Goal: Task Accomplishment & Management: Manage account settings

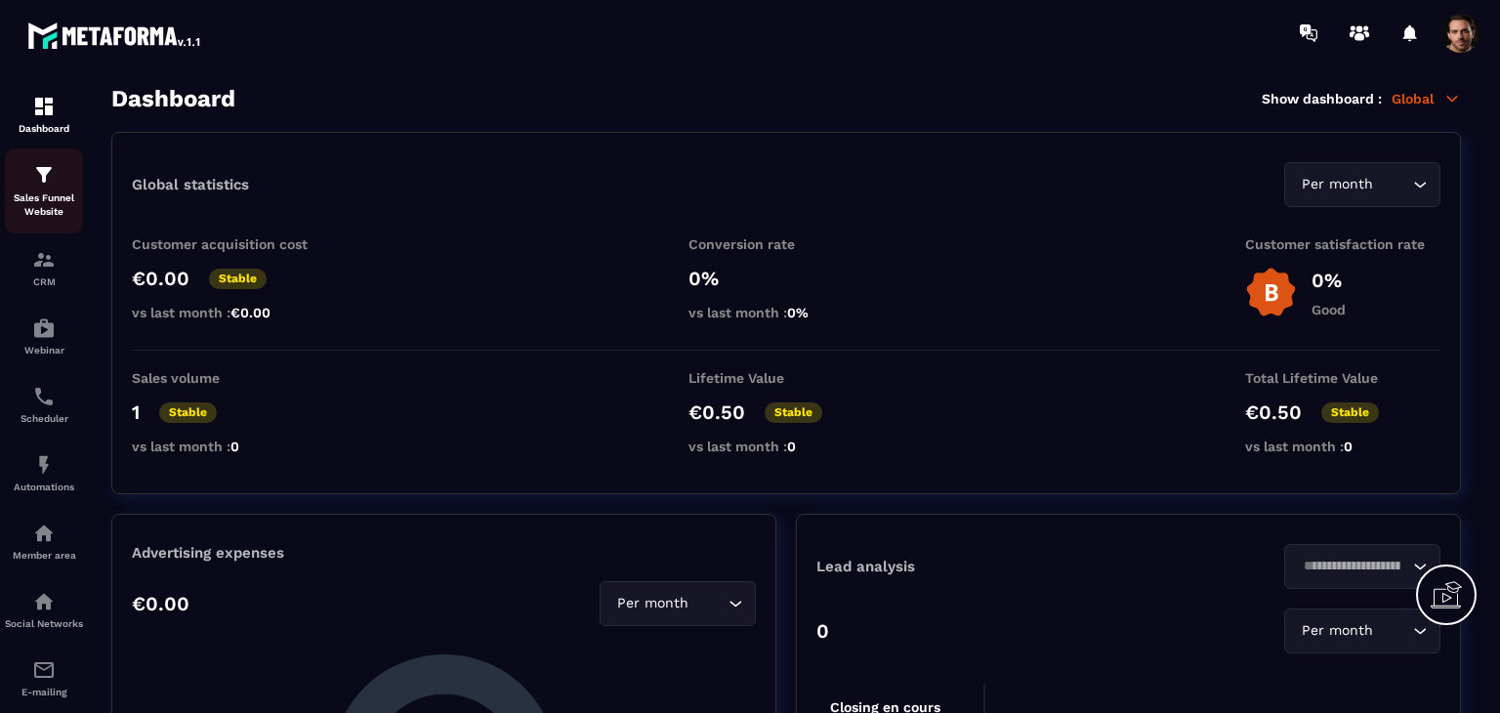
click at [43, 206] on p "Sales Funnel Website" at bounding box center [44, 204] width 78 height 27
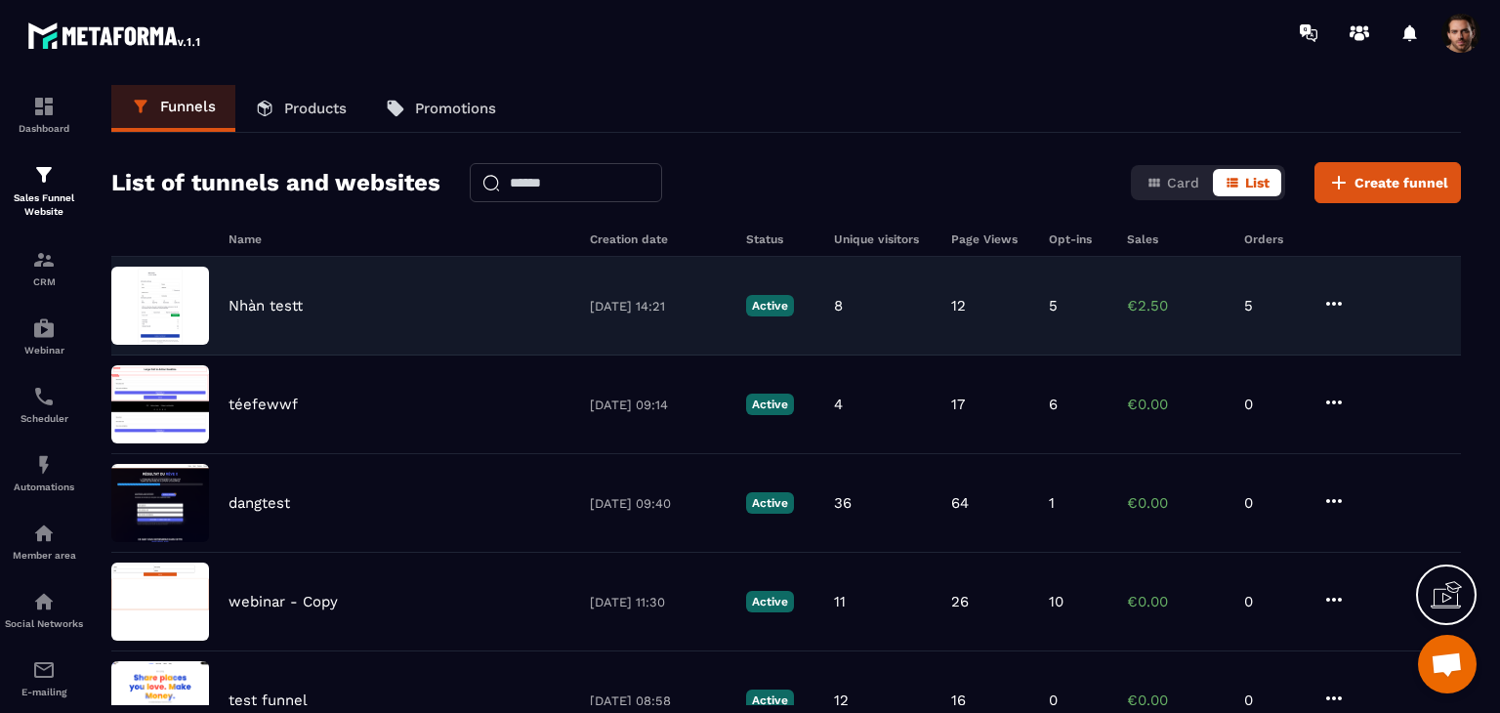
click at [983, 329] on div "[PERSON_NAME] testt [DATE] 14:21 Active 8 12 5 €2.50 5" at bounding box center [785, 306] width 1349 height 99
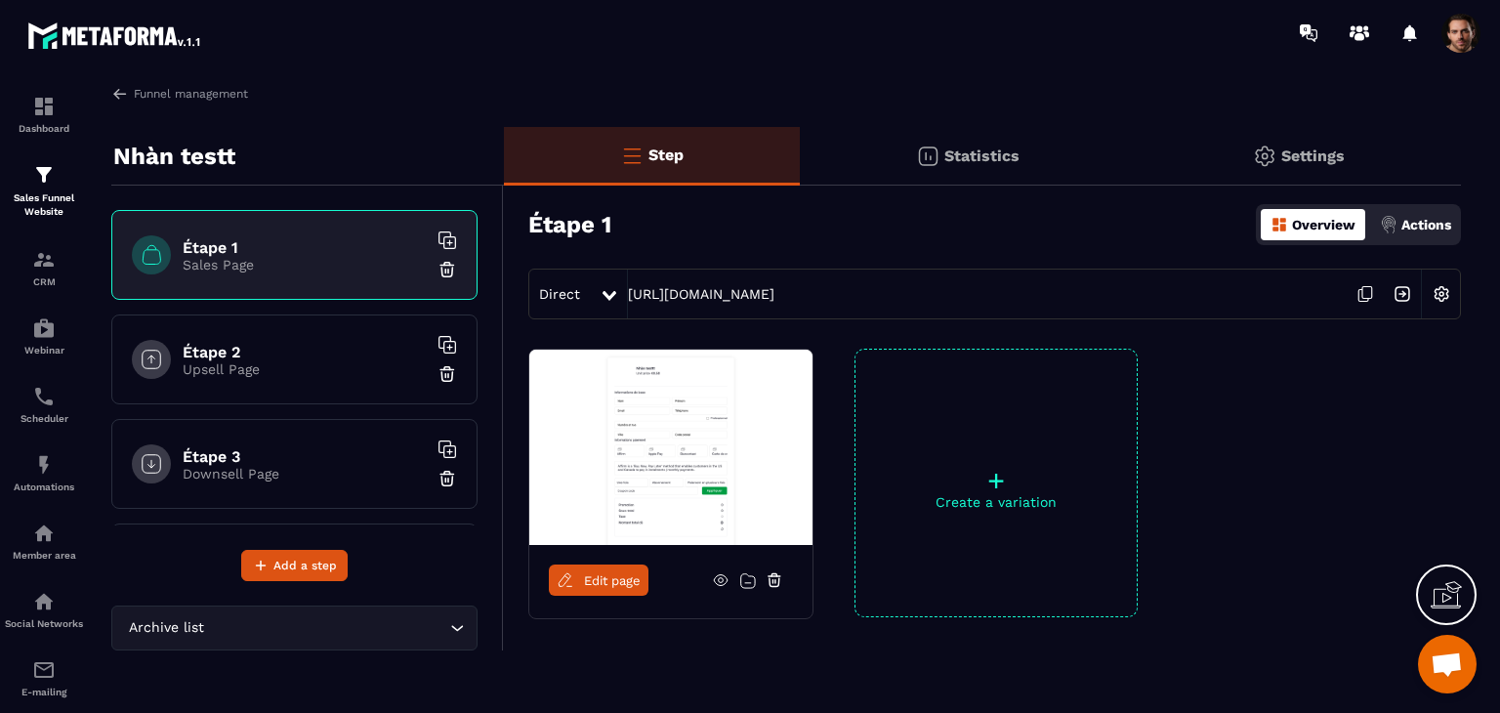
click at [1424, 235] on div "Actions" at bounding box center [1415, 224] width 81 height 31
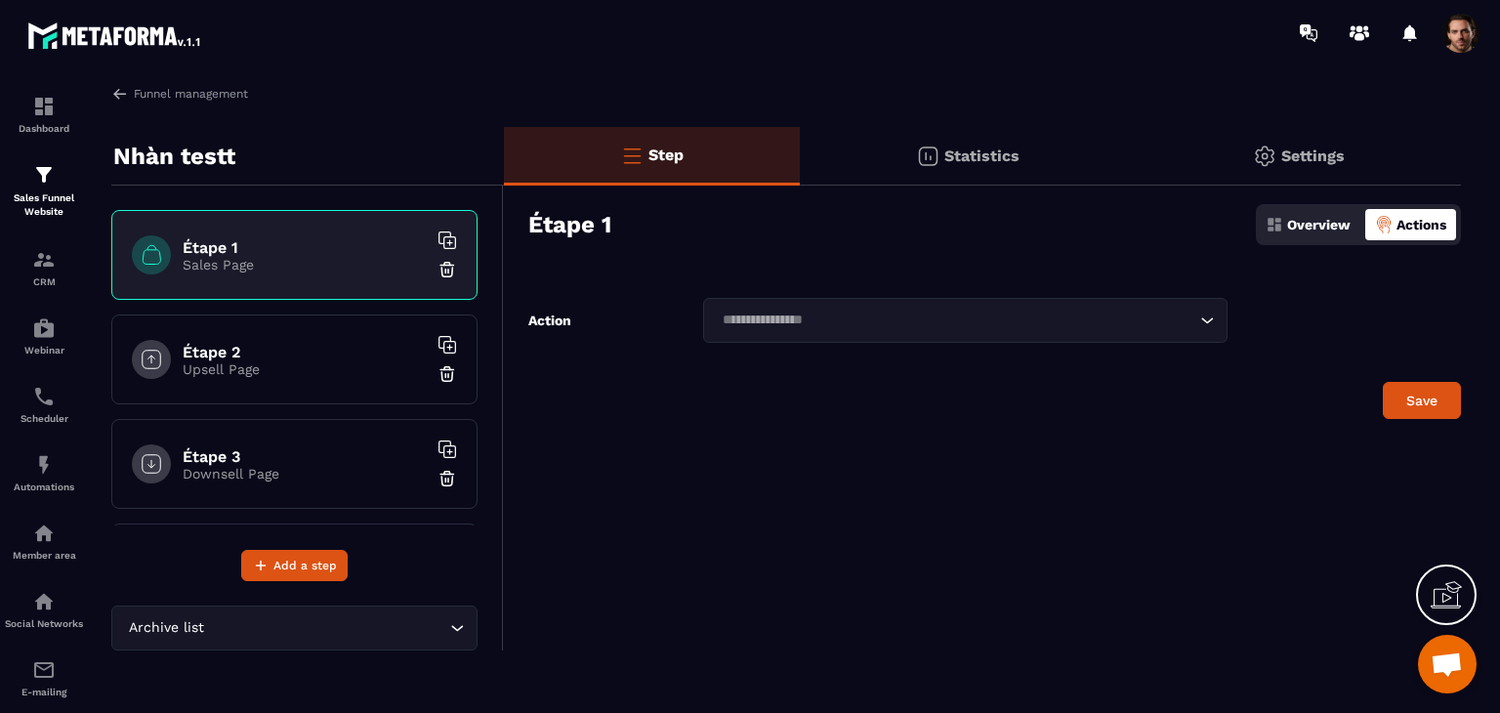
click at [1020, 336] on div "Loading..." at bounding box center [965, 320] width 524 height 45
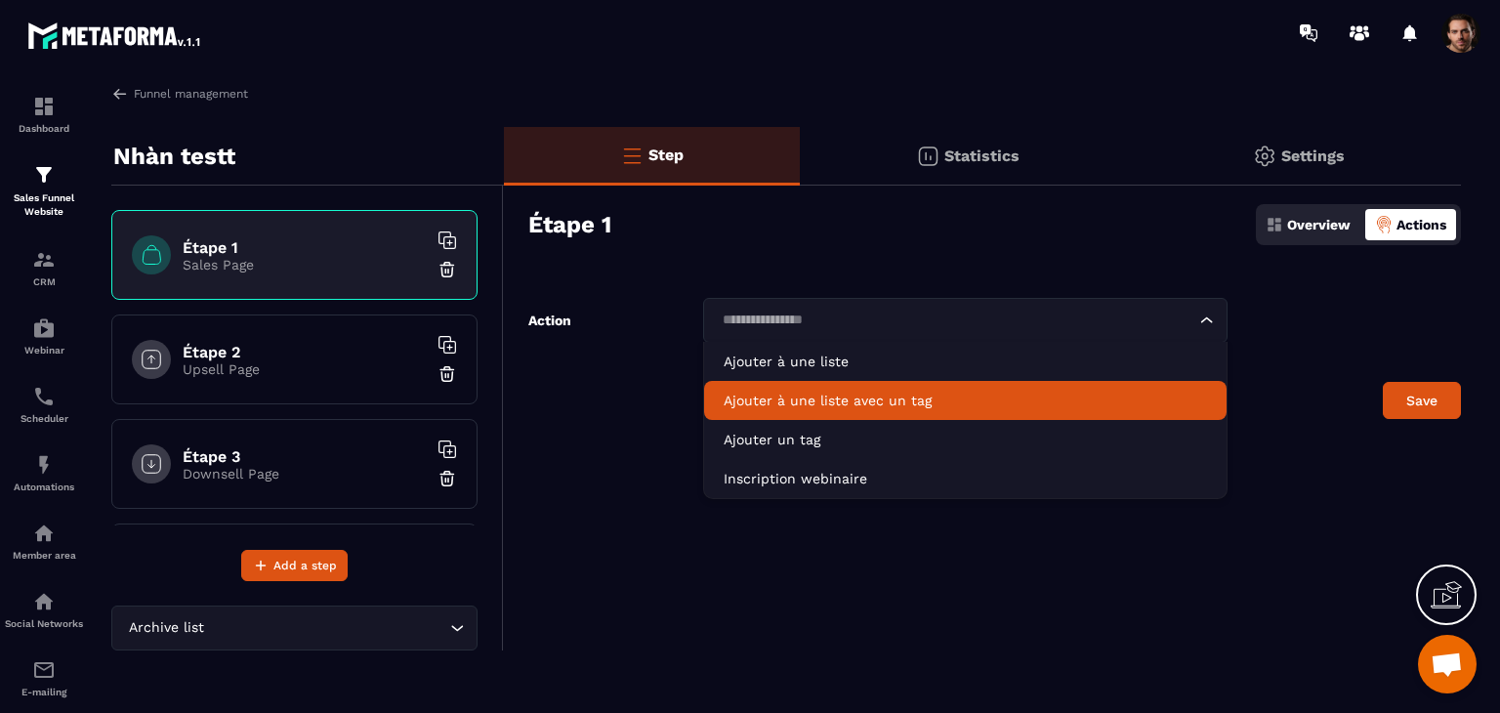
click at [1039, 391] on p "Ajouter à une liste avec un tag" at bounding box center [964, 401] width 483 height 20
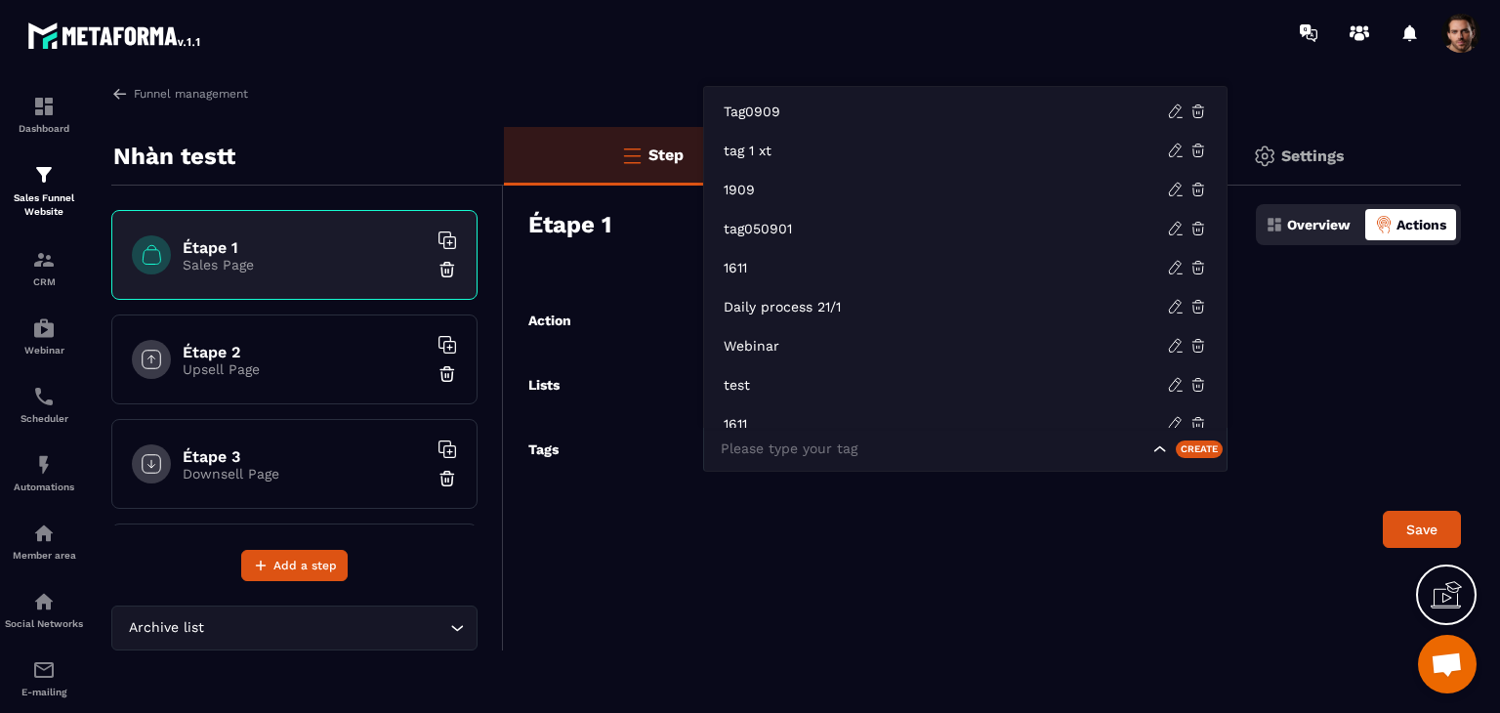
click at [1048, 451] on input "Search for option" at bounding box center [932, 448] width 432 height 21
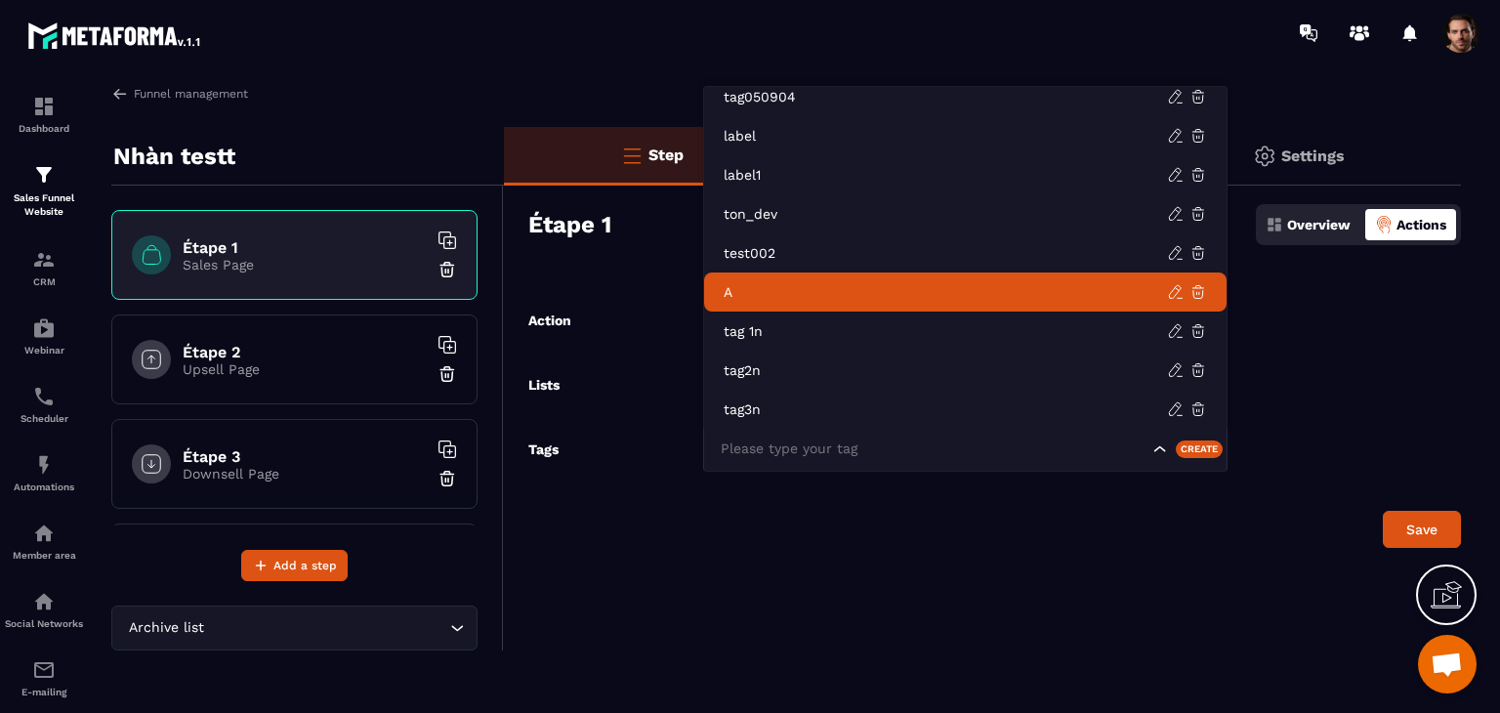
scroll to position [761, 0]
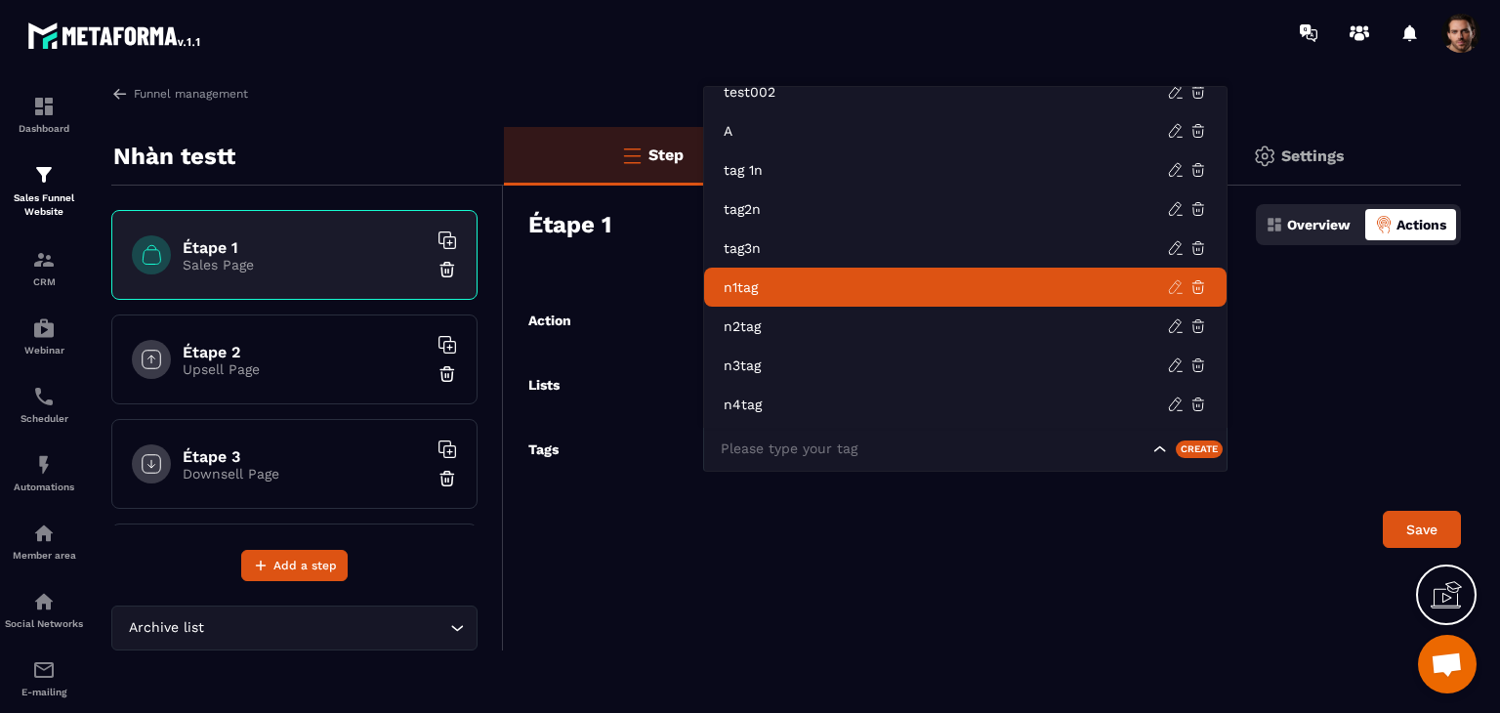
click at [1174, 284] on icon at bounding box center [1176, 287] width 18 height 18
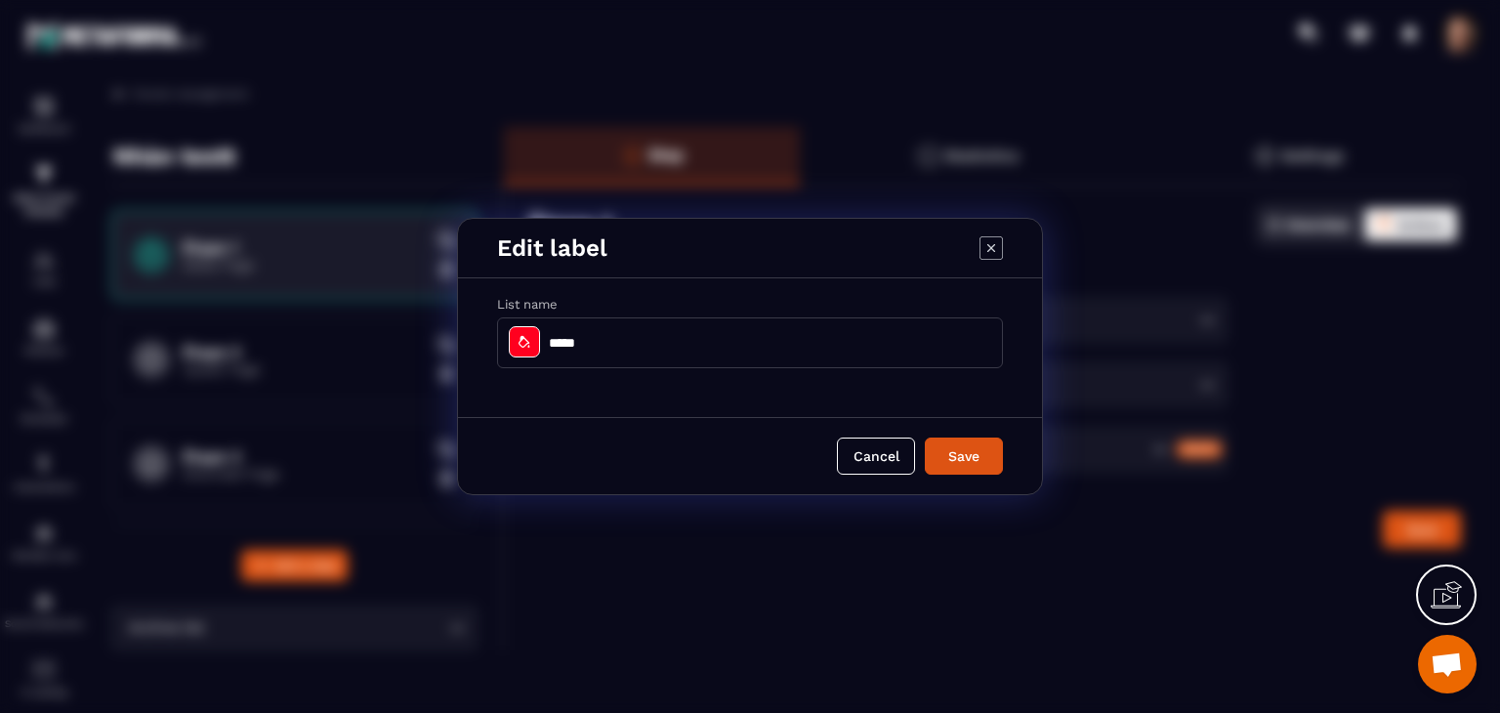
click at [772, 348] on input "*****" at bounding box center [750, 342] width 506 height 51
type input "******"
click at [937, 453] on button "Save" at bounding box center [964, 455] width 78 height 37
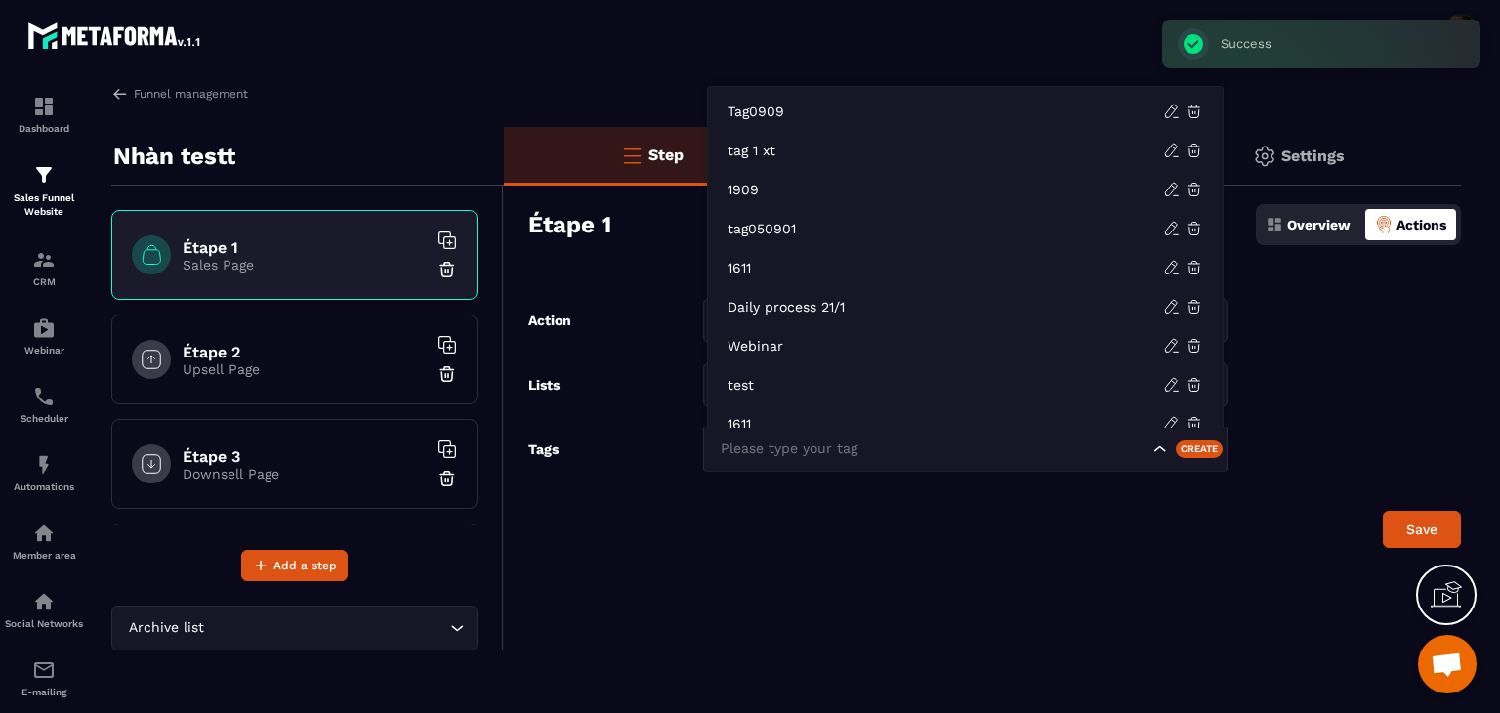
click at [937, 453] on input "Search for option" at bounding box center [932, 448] width 432 height 21
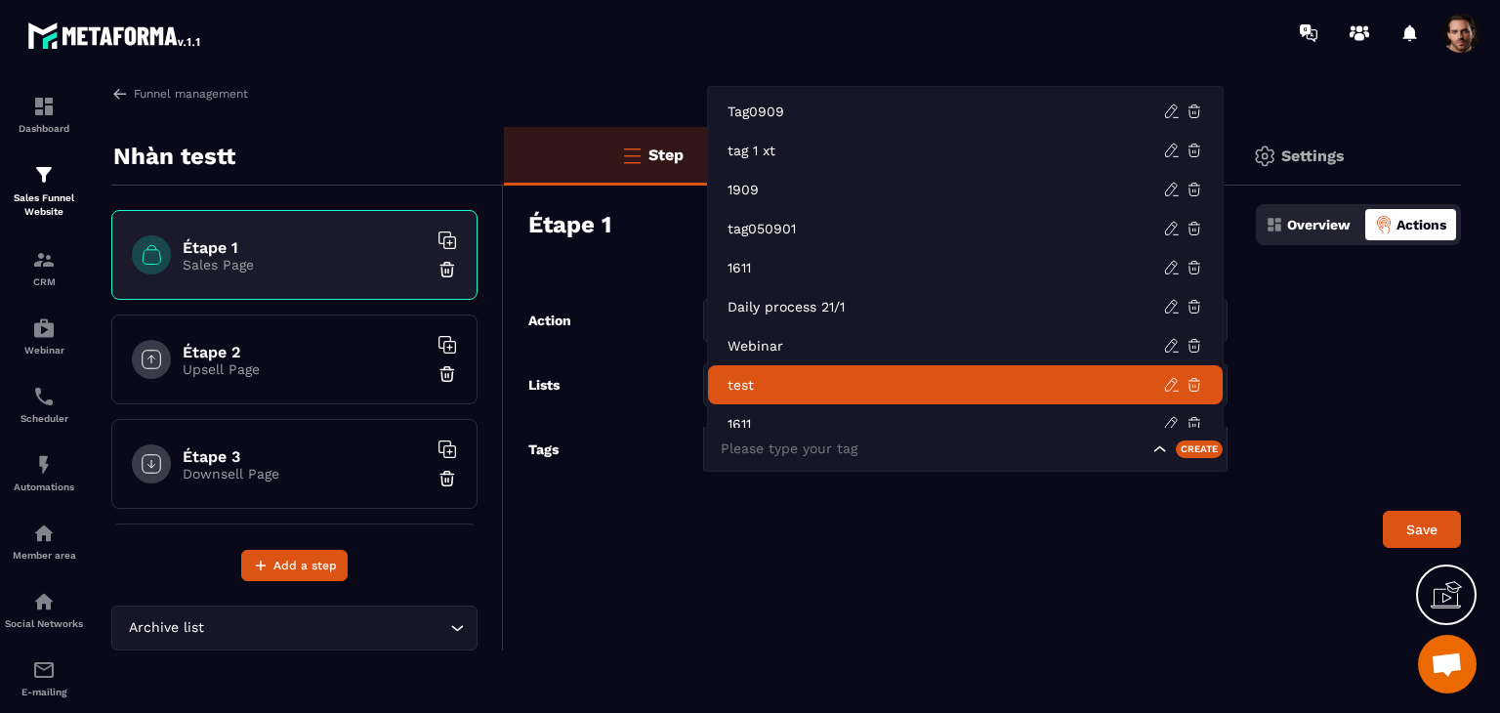
scroll to position [15, 0]
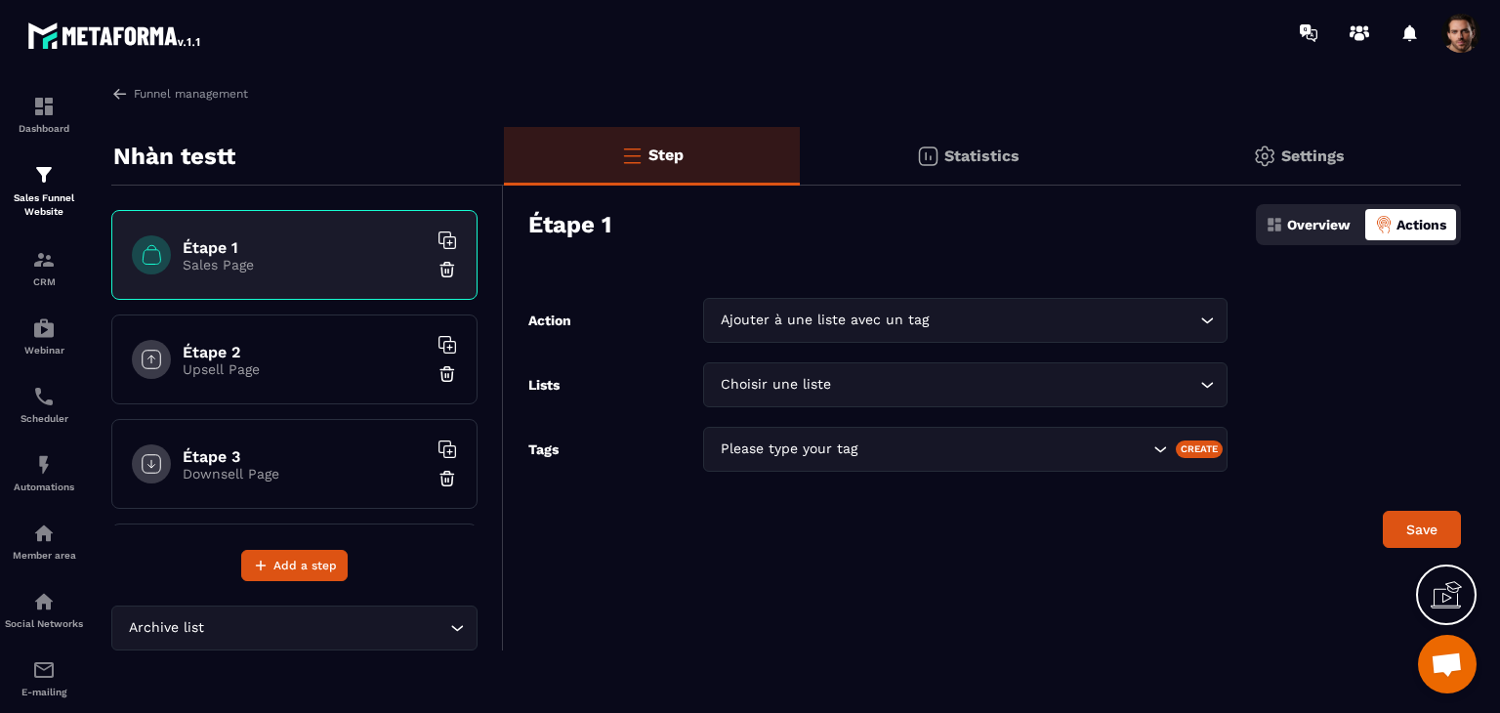
click at [926, 563] on div "Step Statistics Settings Étape 1 Overview Actions Action Ajouter à une liste av…" at bounding box center [982, 388] width 957 height 523
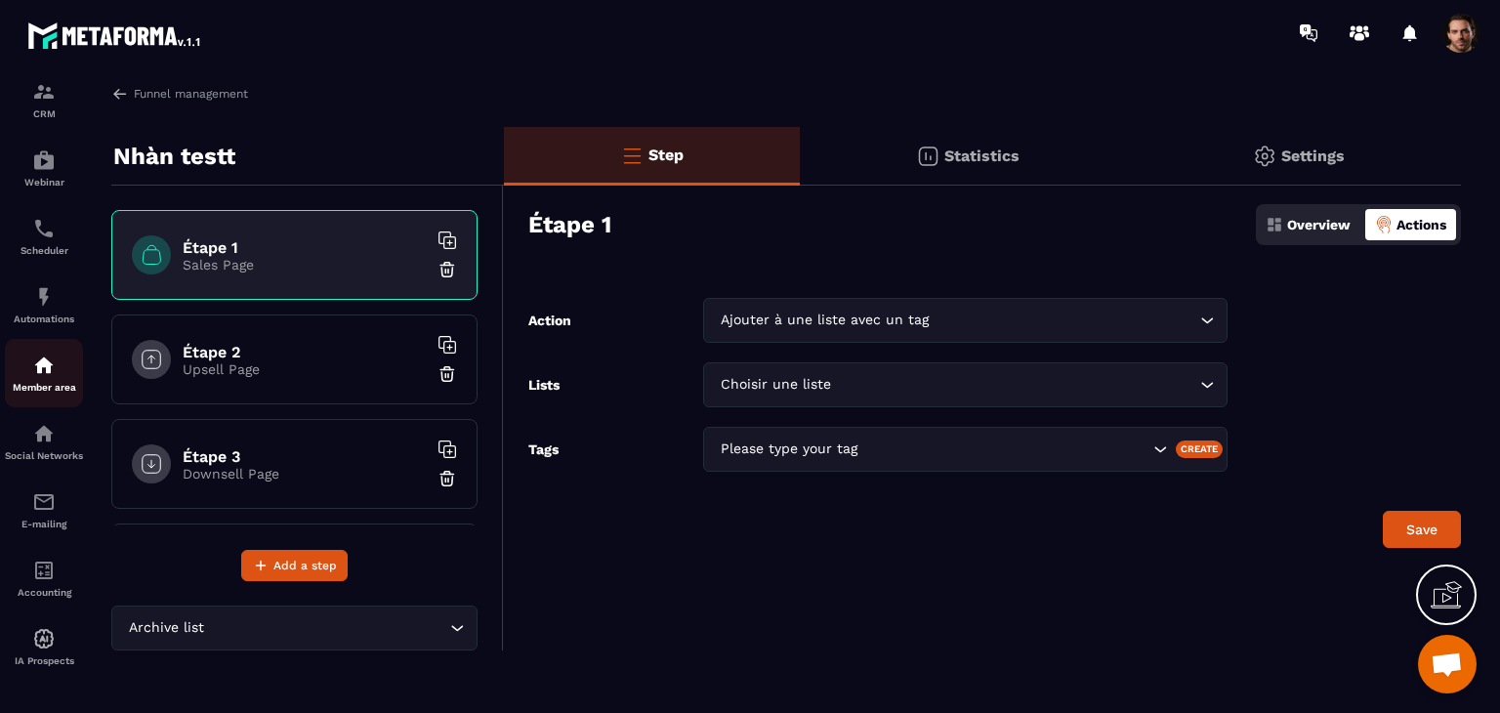
click at [19, 357] on div "Member area" at bounding box center [44, 372] width 78 height 39
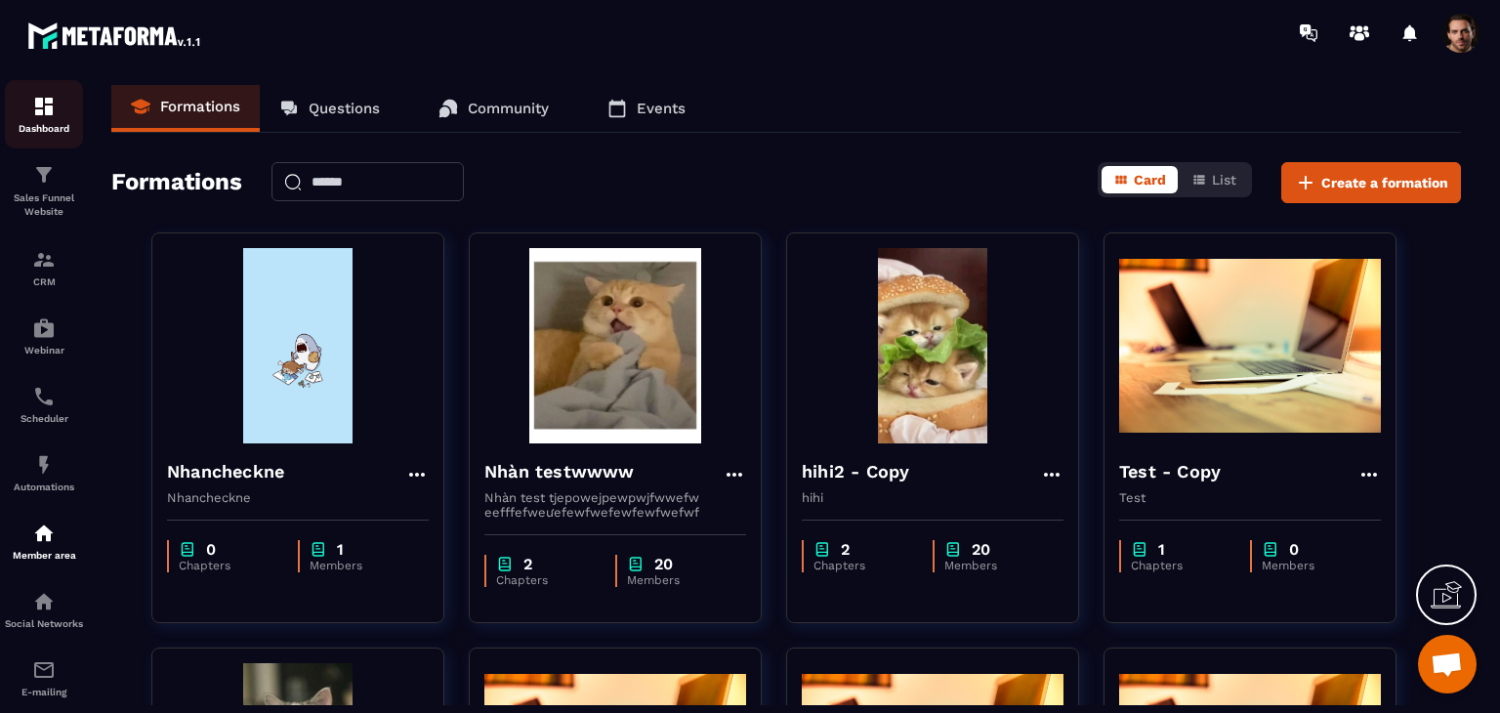
click at [25, 102] on div "Dashboard" at bounding box center [44, 114] width 78 height 39
